Goal: Information Seeking & Learning: Learn about a topic

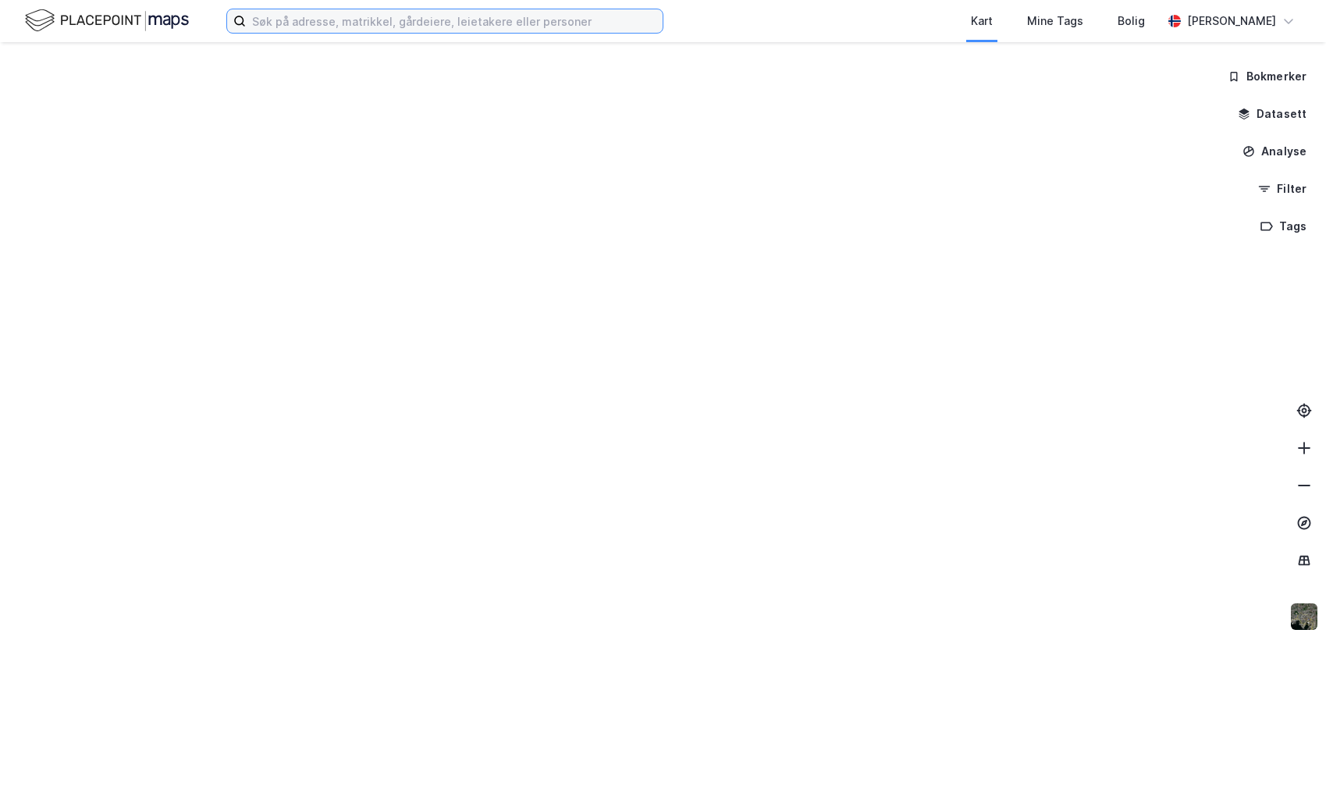
click at [295, 9] on input at bounding box center [454, 20] width 417 height 23
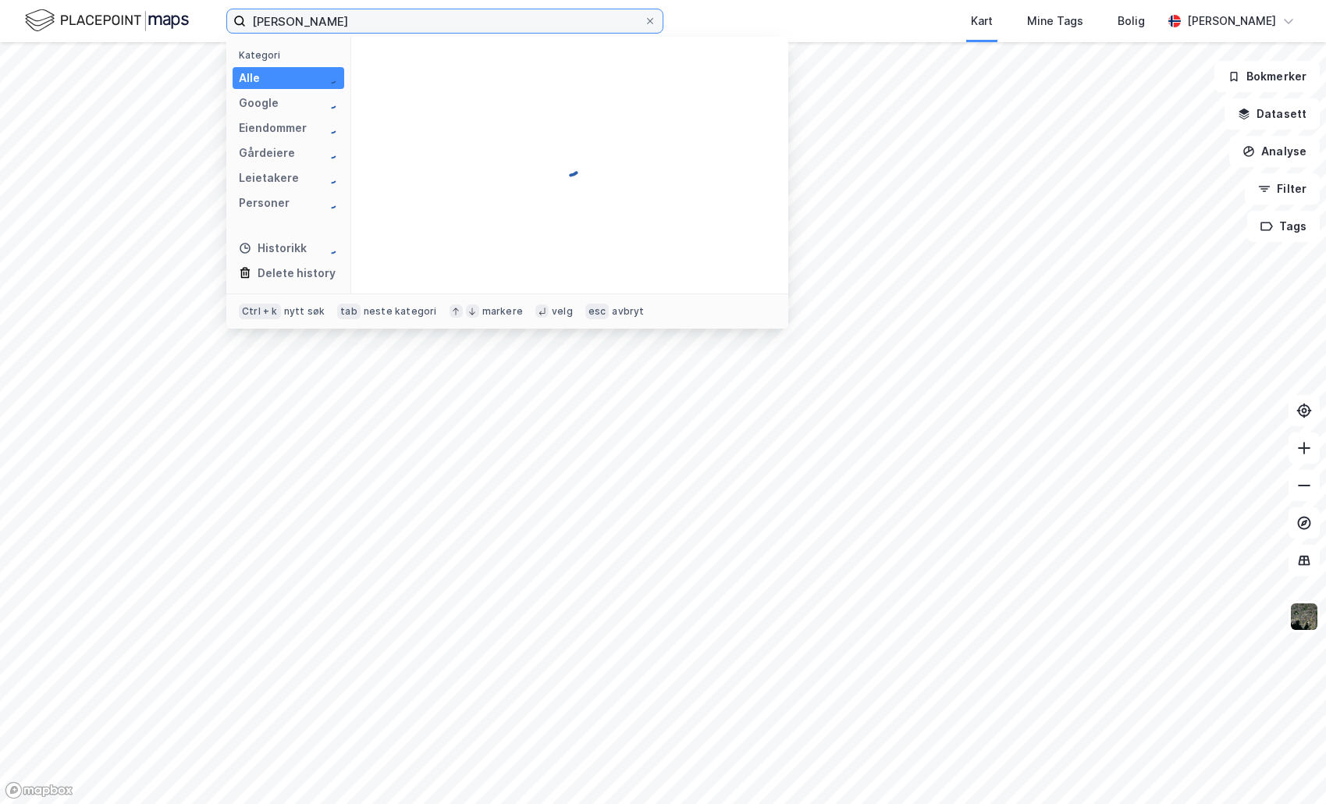
type input "[PERSON_NAME]"
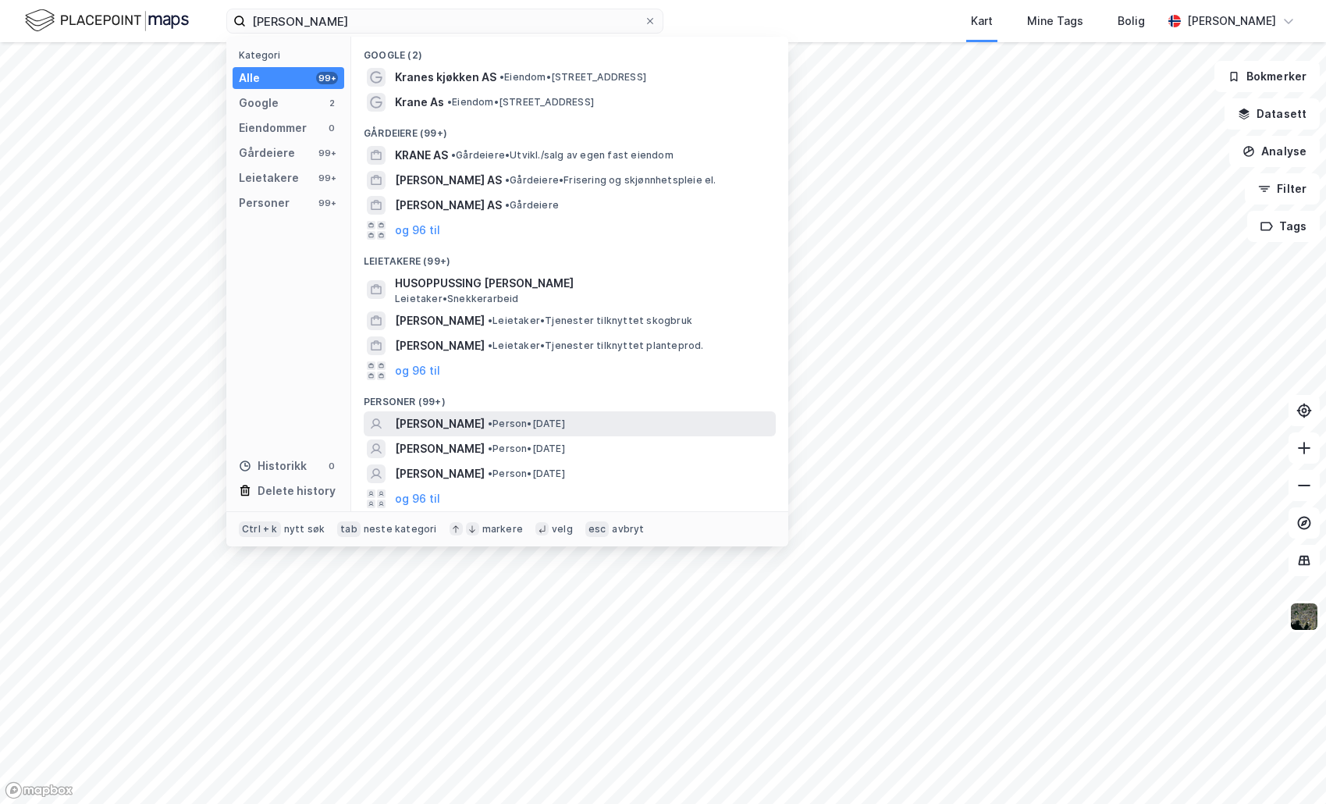
click at [469, 424] on span "[PERSON_NAME]" at bounding box center [440, 423] width 90 height 19
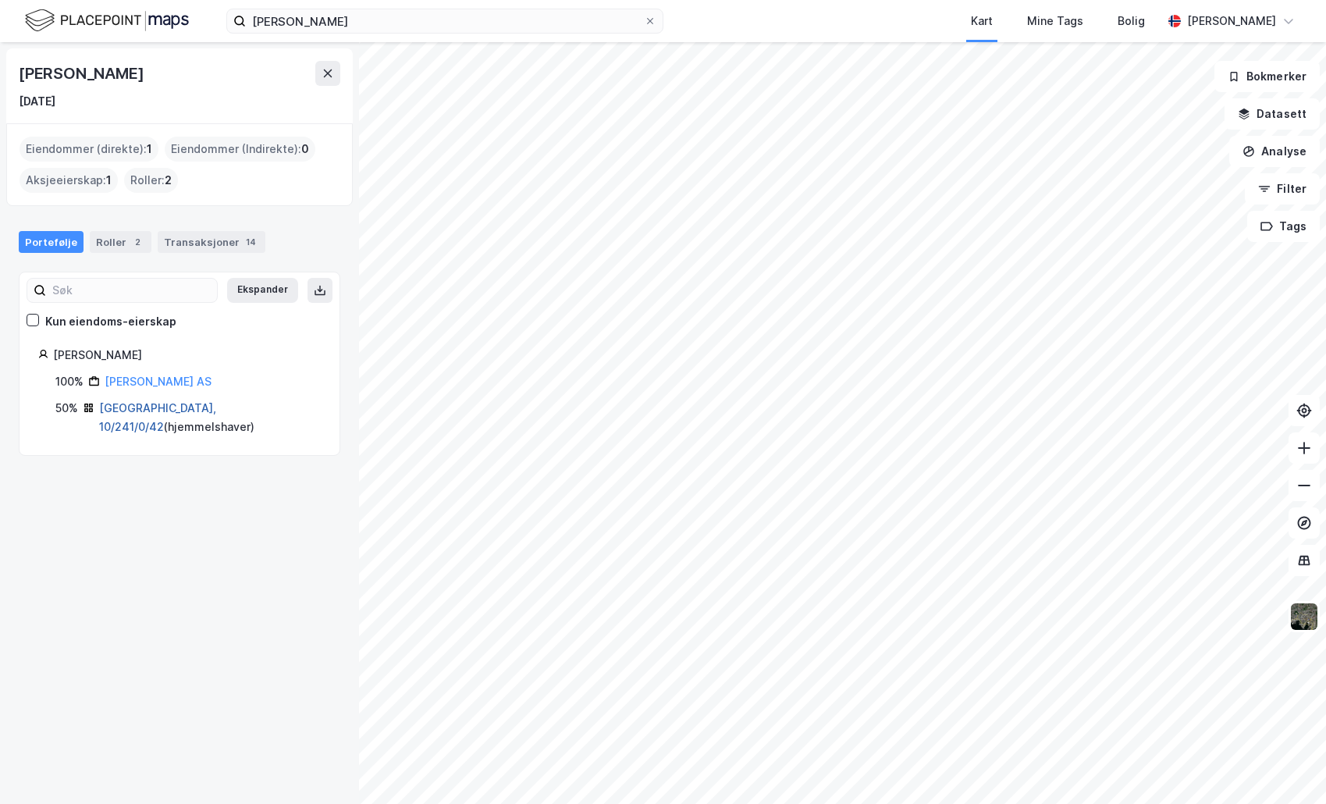
click at [139, 405] on link "[GEOGRAPHIC_DATA], 10/241/0/42" at bounding box center [157, 417] width 117 height 32
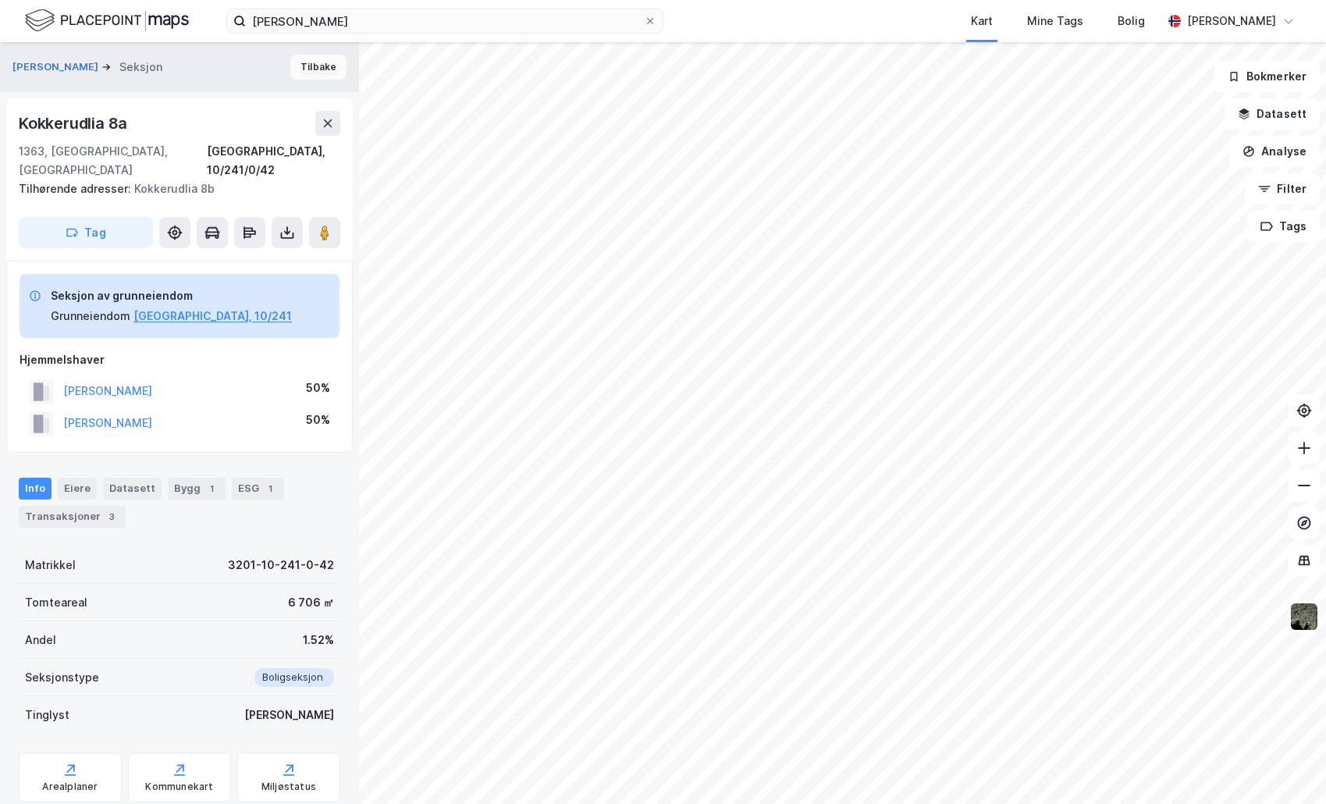
click at [311, 67] on button "Tilbake" at bounding box center [318, 67] width 56 height 25
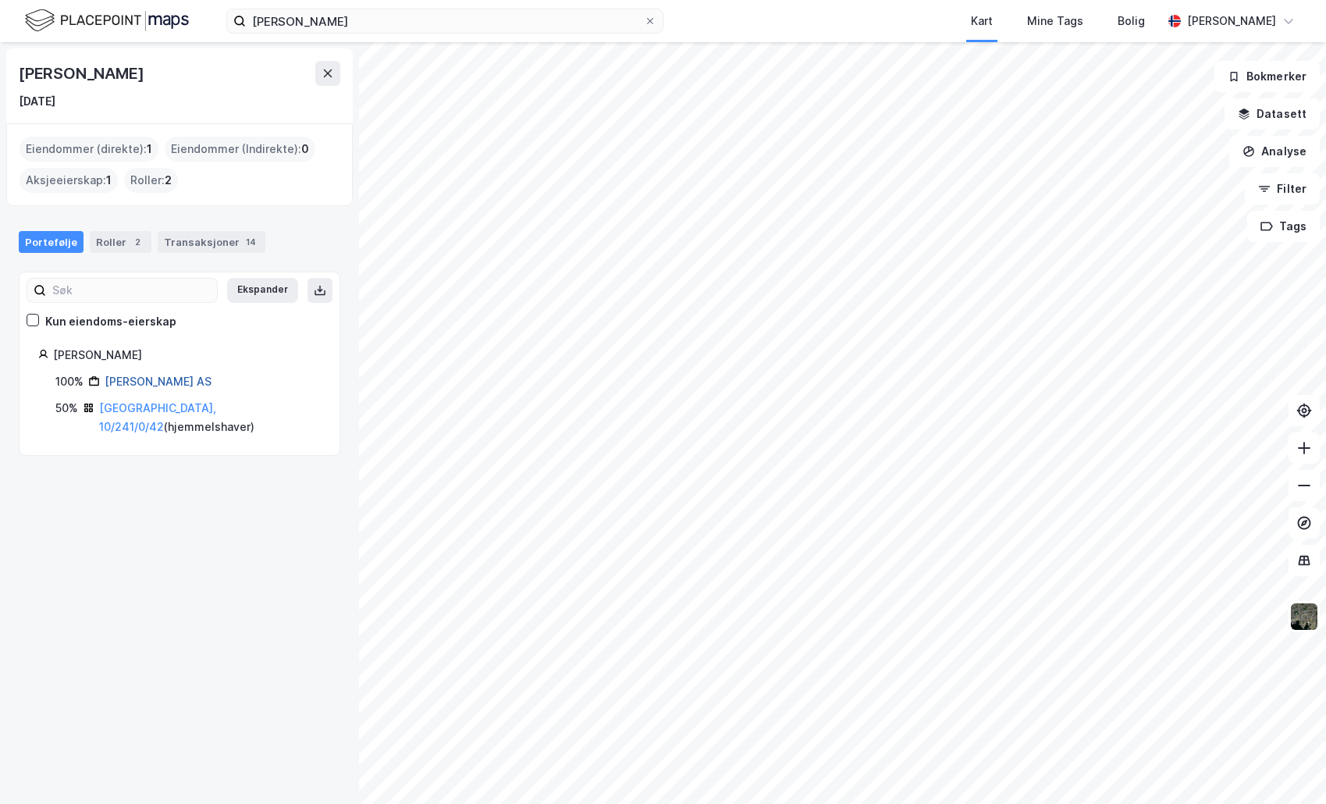
click at [144, 385] on link "[PERSON_NAME] AS" at bounding box center [158, 381] width 107 height 13
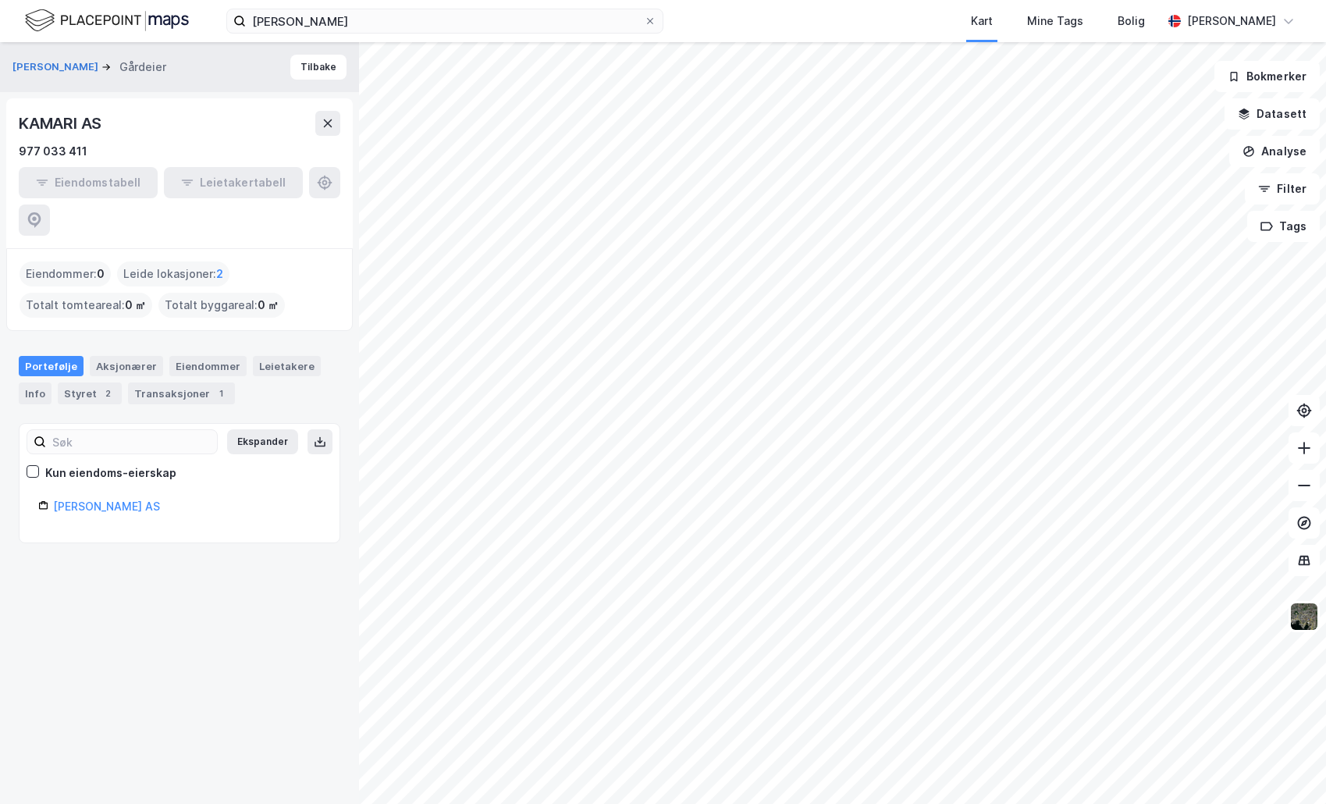
click at [87, 497] on div "[PERSON_NAME] AS" at bounding box center [187, 506] width 268 height 19
click at [89, 499] on link "[PERSON_NAME] AS" at bounding box center [106, 505] width 107 height 13
click at [76, 499] on link "[PERSON_NAME] AS" at bounding box center [106, 505] width 107 height 13
click at [227, 356] on div "Eiendommer" at bounding box center [207, 366] width 77 height 20
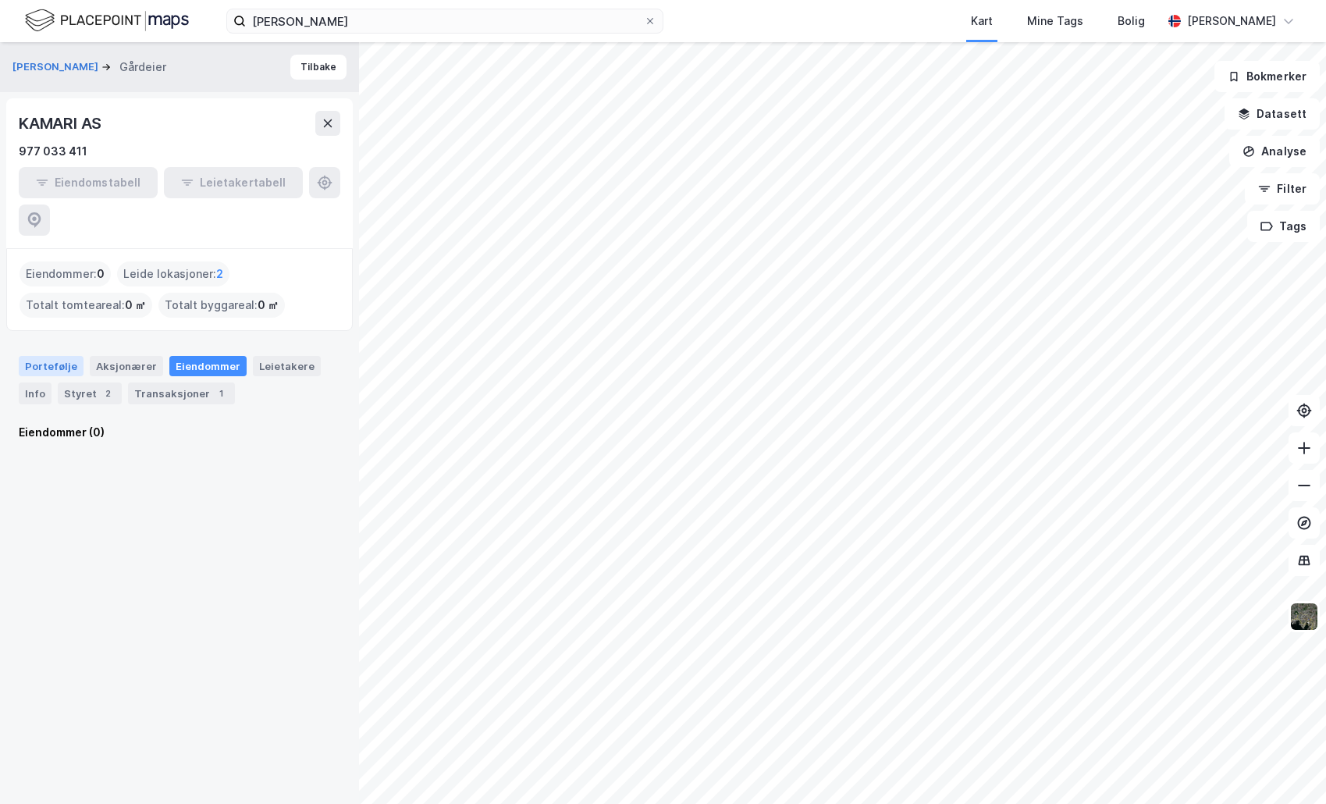
click at [48, 356] on div "Portefølje" at bounding box center [51, 366] width 65 height 20
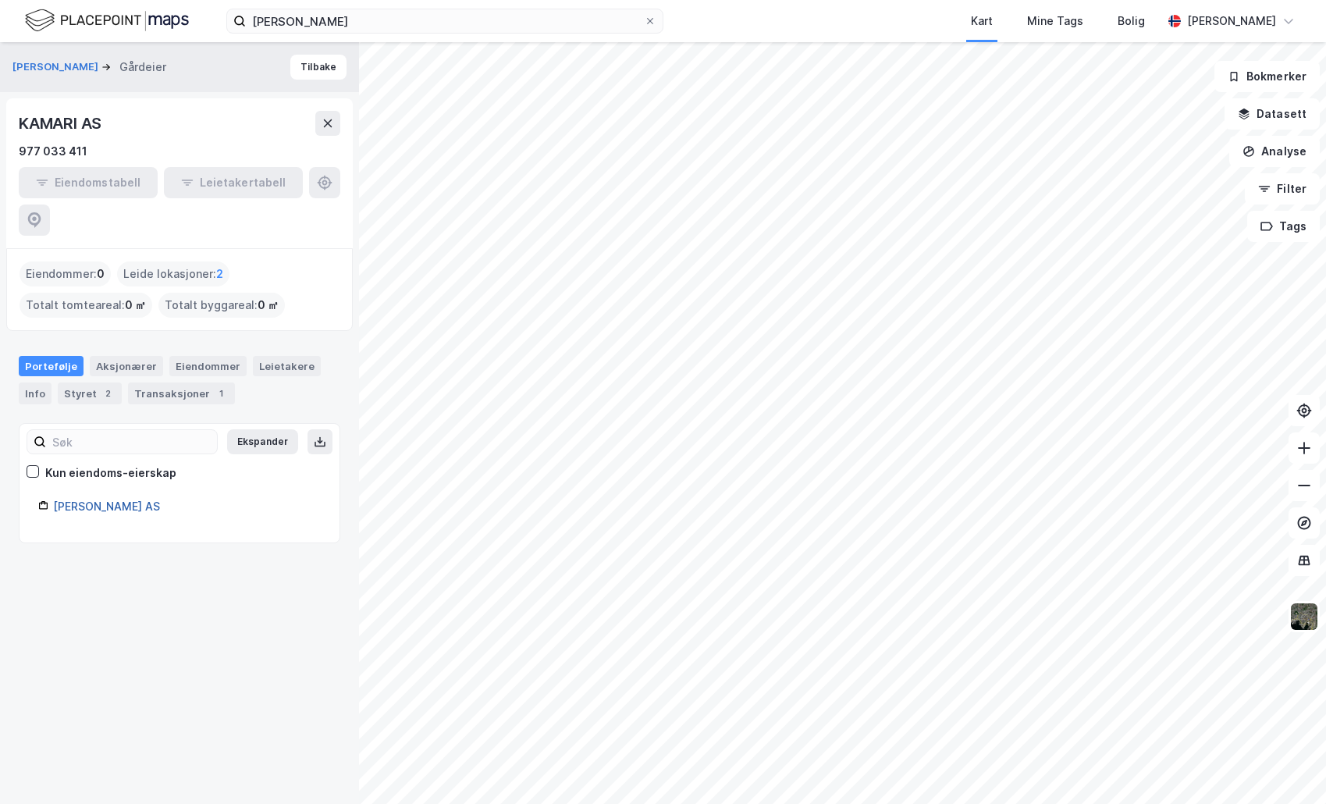
click at [84, 499] on link "[PERSON_NAME] AS" at bounding box center [106, 505] width 107 height 13
